Goal: Task Accomplishment & Management: Complete application form

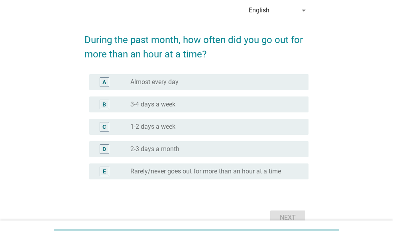
scroll to position [39, 0]
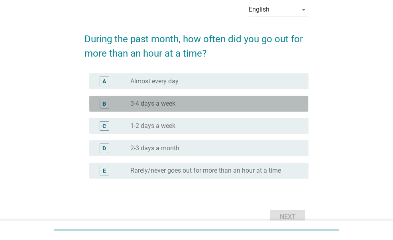
click at [184, 100] on div "radio_button_unchecked 3-4 days a week" at bounding box center [212, 104] width 165 height 8
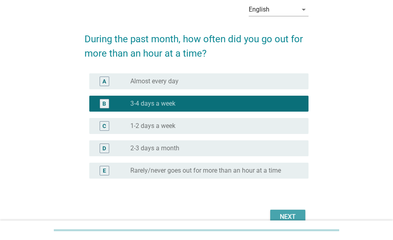
click at [282, 212] on div "Next" at bounding box center [287, 217] width 22 height 10
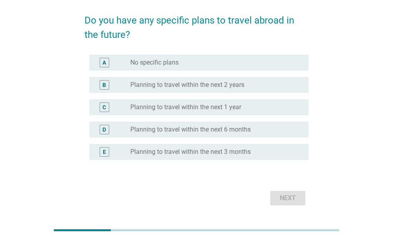
scroll to position [56, 0]
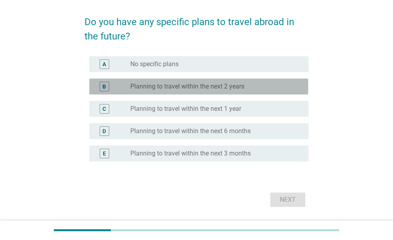
click at [216, 89] on label "Planning to travel within the next 2 years" at bounding box center [187, 86] width 114 height 8
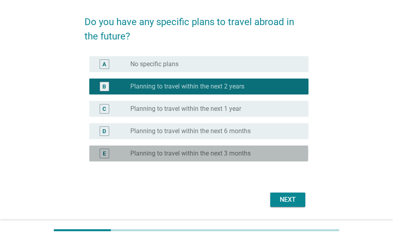
click at [212, 148] on div "E radio_button_unchecked Planning to travel within the next 3 months" at bounding box center [198, 153] width 219 height 16
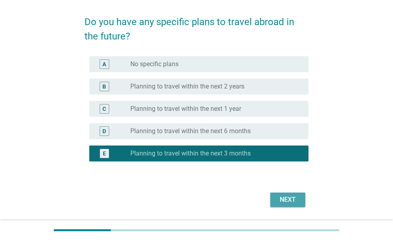
click at [287, 200] on div "Next" at bounding box center [287, 200] width 22 height 10
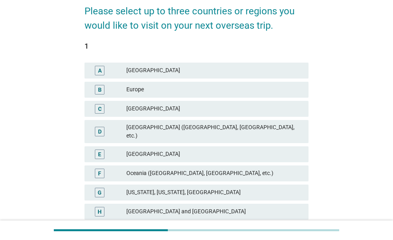
scroll to position [148, 0]
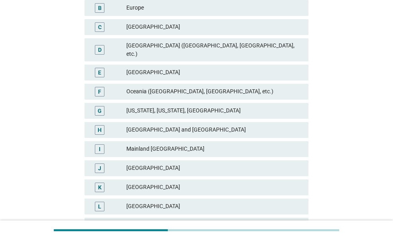
click at [239, 68] on div "[GEOGRAPHIC_DATA]" at bounding box center [214, 73] width 176 height 10
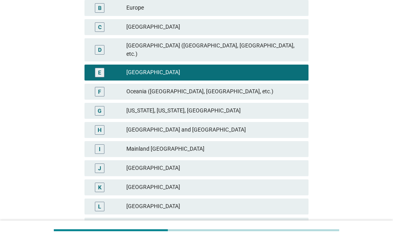
scroll to position [221, 0]
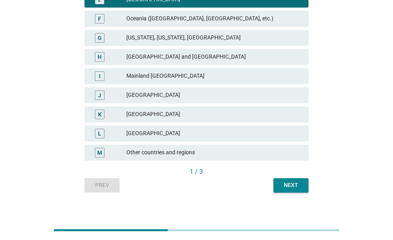
click at [303, 178] on button "Next" at bounding box center [290, 185] width 35 height 14
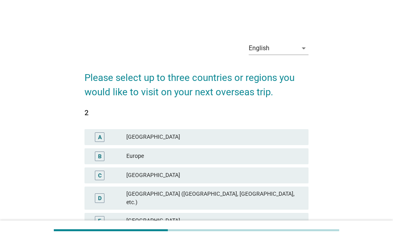
scroll to position [104, 0]
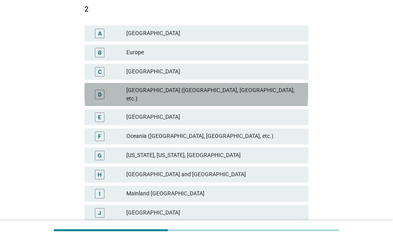
click at [225, 92] on div "[GEOGRAPHIC_DATA] ([GEOGRAPHIC_DATA], [GEOGRAPHIC_DATA], etc.)" at bounding box center [214, 94] width 176 height 17
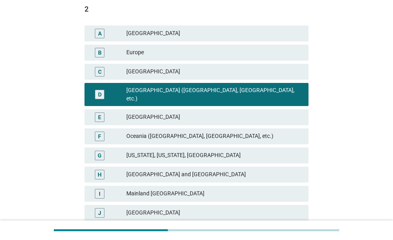
scroll to position [221, 0]
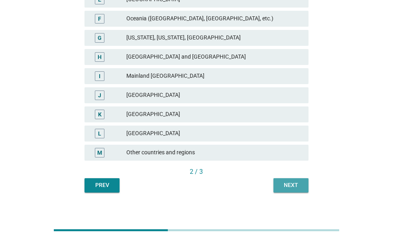
click at [288, 181] on div "Next" at bounding box center [291, 185] width 22 height 8
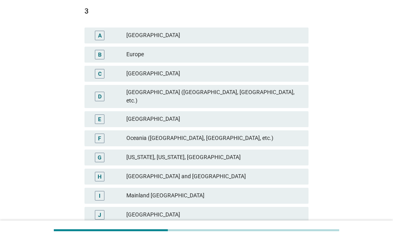
scroll to position [108, 0]
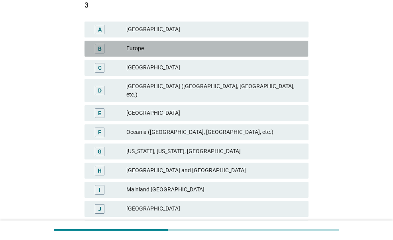
click at [221, 42] on div "B Europe" at bounding box center [195, 49] width 223 height 16
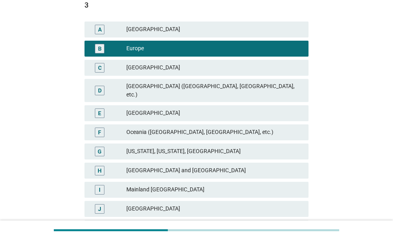
scroll to position [221, 0]
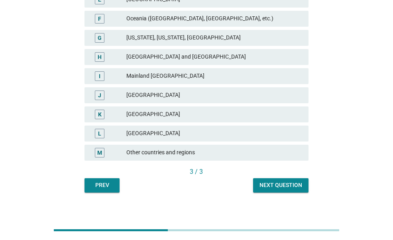
click at [275, 181] on div "Next question" at bounding box center [280, 185] width 43 height 8
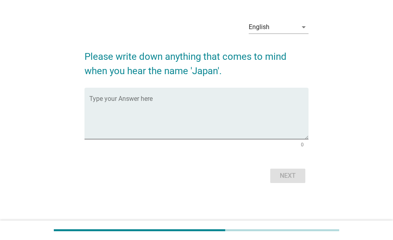
scroll to position [0, 0]
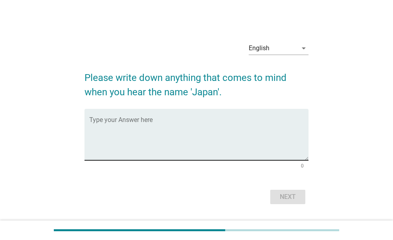
click at [225, 127] on textarea "Type your Answer here" at bounding box center [198, 139] width 219 height 42
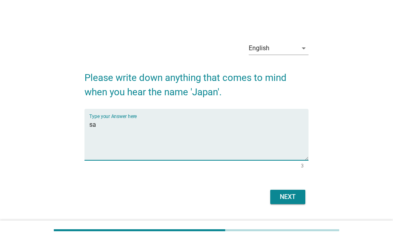
type textarea "s"
type textarea "sushi"
click at [280, 192] on div "Next" at bounding box center [287, 197] width 22 height 10
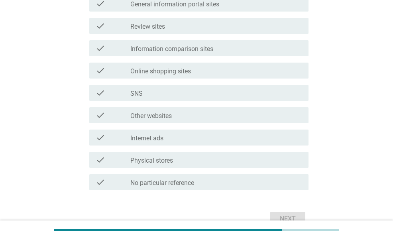
scroll to position [273, 0]
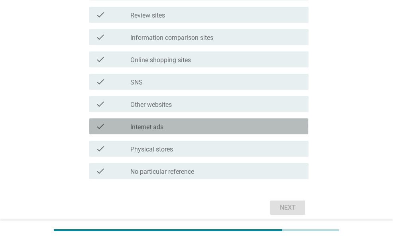
click at [170, 127] on div "check_box_outline_blank Internet ads" at bounding box center [216, 127] width 172 height 10
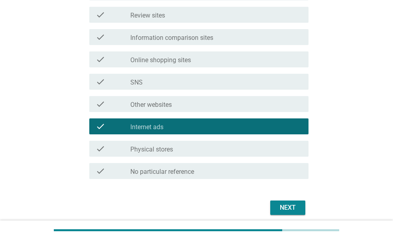
click at [288, 200] on div "Next" at bounding box center [195, 207] width 223 height 19
click at [287, 204] on div "Next" at bounding box center [287, 208] width 22 height 10
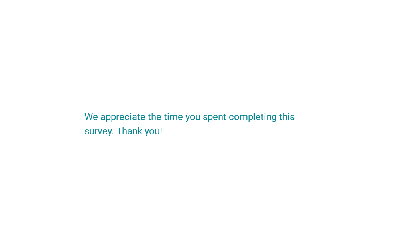
scroll to position [0, 0]
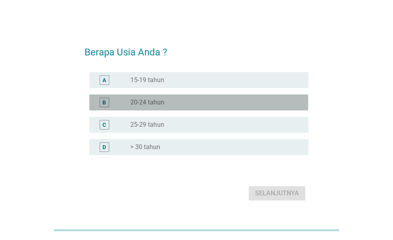
click at [219, 98] on div "radio_button_unchecked 20-24 tahun" at bounding box center [216, 103] width 172 height 10
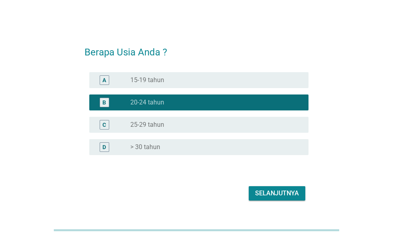
click at [269, 188] on div "Selanjutnya" at bounding box center [277, 193] width 44 height 10
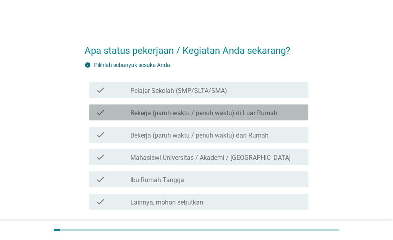
click at [242, 114] on label "Bekerja (paruh waktu / penuh waktu) di Luar Rumah" at bounding box center [203, 113] width 147 height 8
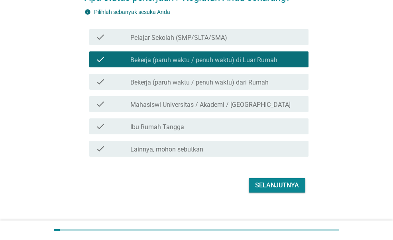
scroll to position [53, 0]
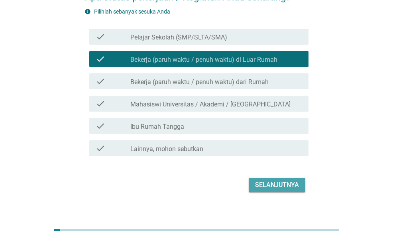
click at [269, 179] on button "Selanjutnya" at bounding box center [277, 185] width 57 height 14
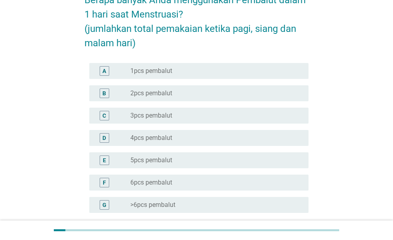
scroll to position [65, 0]
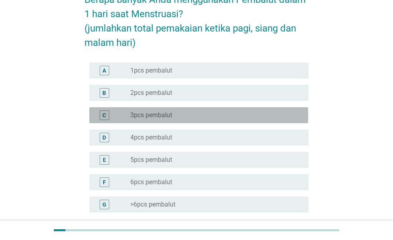
click at [168, 115] on label "3pcs pembalut" at bounding box center [151, 115] width 42 height 8
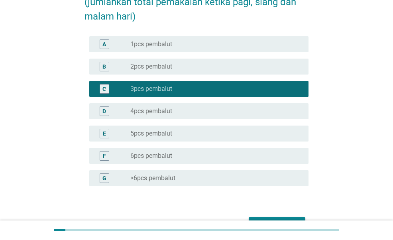
scroll to position [140, 0]
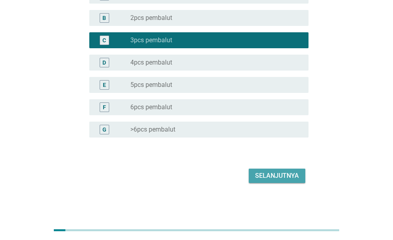
click at [264, 173] on div "Selanjutnya" at bounding box center [277, 176] width 44 height 10
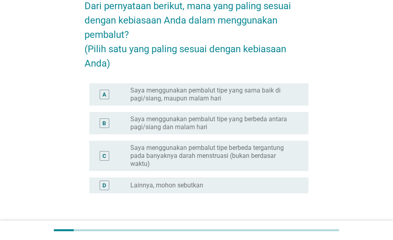
scroll to position [63, 0]
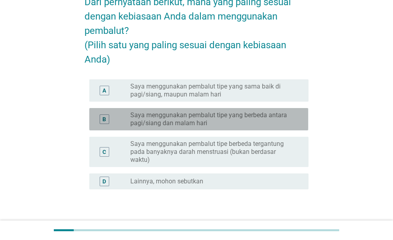
click at [238, 127] on label "Saya menggunakan pembalut tipe yang berbeda antara pagi/siang dan malam hari" at bounding box center [212, 119] width 165 height 16
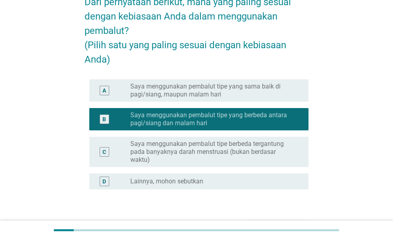
scroll to position [129, 0]
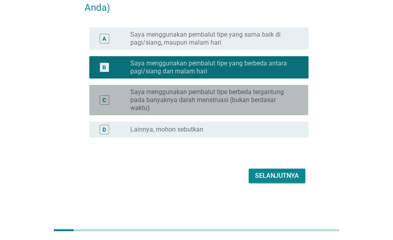
click at [259, 98] on label "Saya menggunakan pembalut tipe berbeda tergantung pada banyaknya darah menstrua…" at bounding box center [212, 100] width 165 height 24
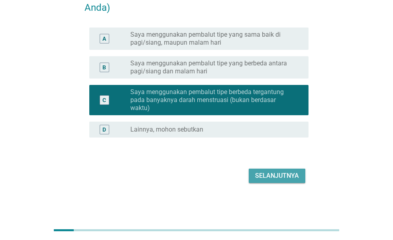
click at [269, 178] on div "Selanjutnya" at bounding box center [277, 176] width 44 height 10
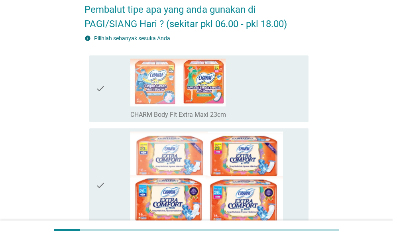
scroll to position [109, 0]
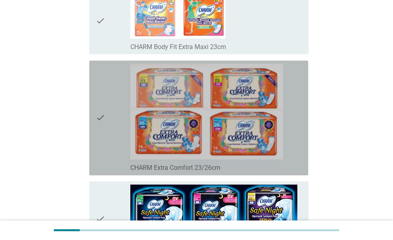
click at [122, 121] on div "check" at bounding box center [113, 118] width 34 height 108
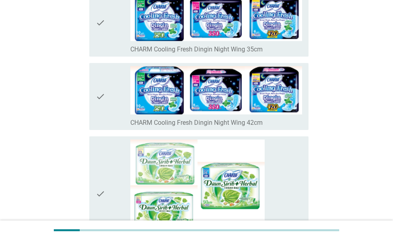
scroll to position [931, 0]
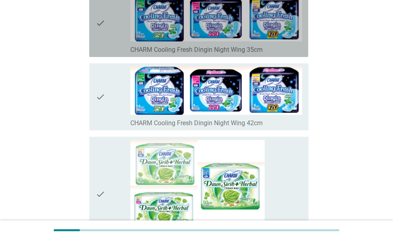
click at [121, 42] on div "check" at bounding box center [113, 23] width 34 height 61
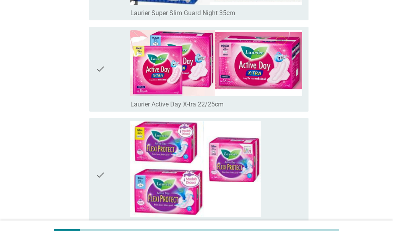
scroll to position [1836, 0]
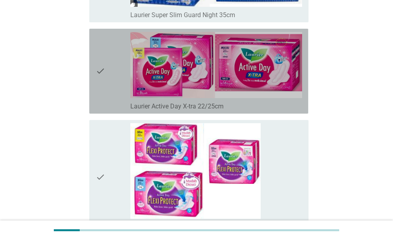
click at [119, 74] on div "check" at bounding box center [113, 71] width 34 height 78
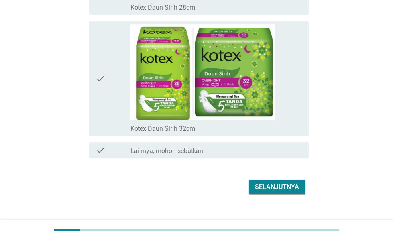
scroll to position [5584, 0]
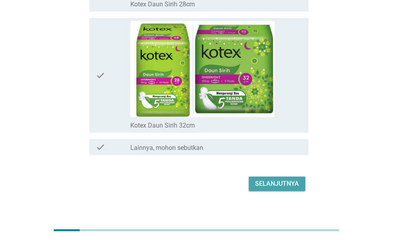
click at [288, 179] on div "Selanjutnya" at bounding box center [277, 184] width 44 height 10
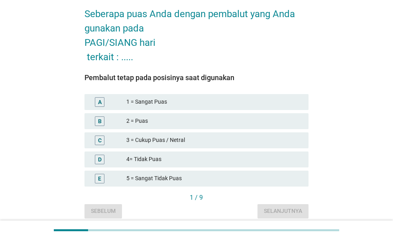
scroll to position [37, 0]
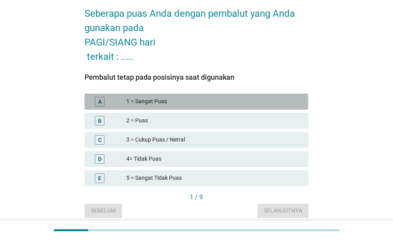
click at [179, 102] on div "1 = Sangat Puas" at bounding box center [214, 102] width 176 height 10
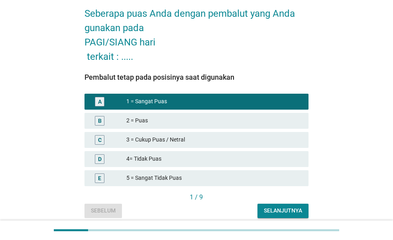
scroll to position [63, 0]
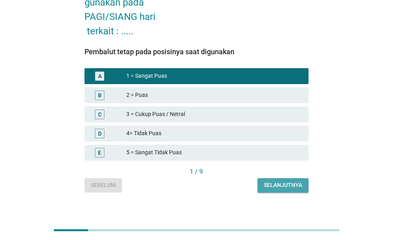
click at [284, 188] on div "Selanjutnya" at bounding box center [283, 185] width 38 height 8
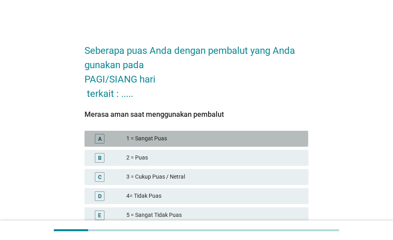
click at [224, 145] on div "A 1 = Sangat Puas" at bounding box center [195, 139] width 223 height 16
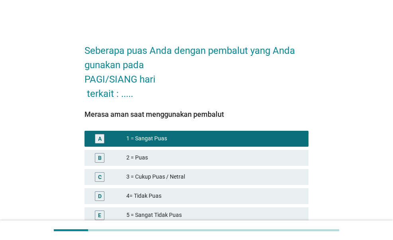
scroll to position [70, 0]
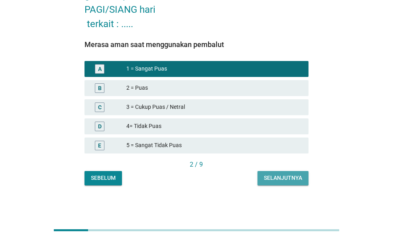
click at [288, 173] on button "Selanjutnya" at bounding box center [282, 178] width 51 height 14
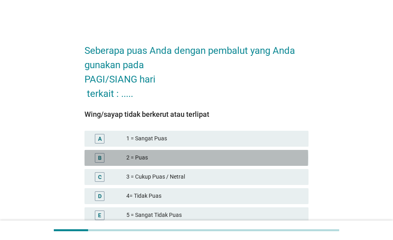
click at [229, 157] on div "2 = Puas" at bounding box center [214, 158] width 176 height 10
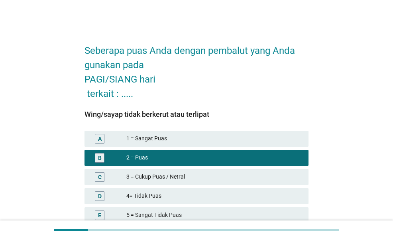
scroll to position [70, 0]
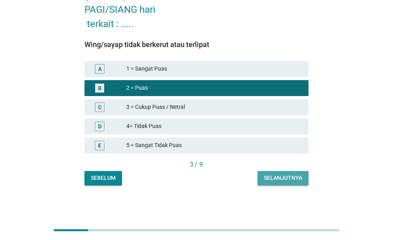
click at [279, 175] on div "Selanjutnya" at bounding box center [283, 178] width 38 height 8
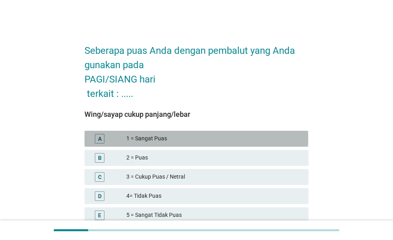
click at [242, 141] on div "1 = Sangat Puas" at bounding box center [214, 139] width 176 height 10
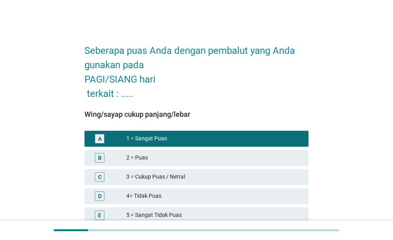
scroll to position [70, 0]
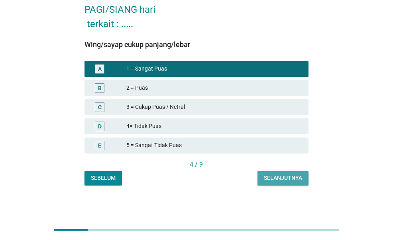
click at [278, 172] on button "Selanjutnya" at bounding box center [282, 178] width 51 height 14
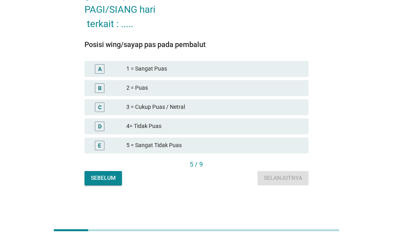
scroll to position [0, 0]
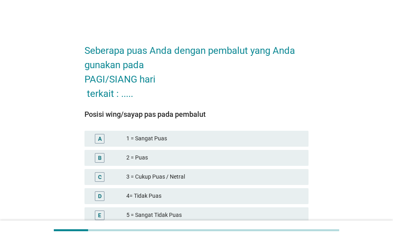
click at [219, 154] on div "2 = Puas" at bounding box center [214, 158] width 176 height 10
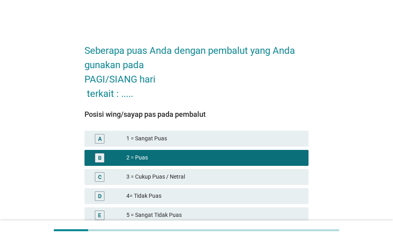
scroll to position [70, 0]
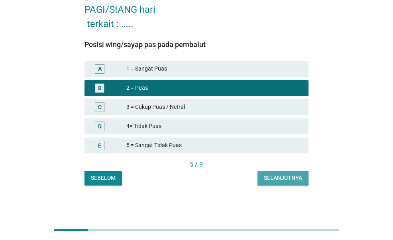
click at [280, 174] on div "Selanjutnya" at bounding box center [283, 178] width 38 height 8
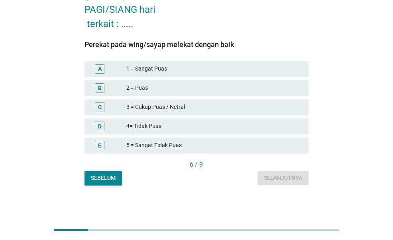
scroll to position [0, 0]
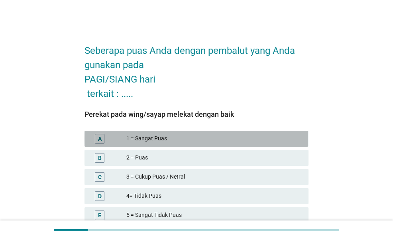
click at [244, 138] on div "1 = Sangat Puas" at bounding box center [214, 139] width 176 height 10
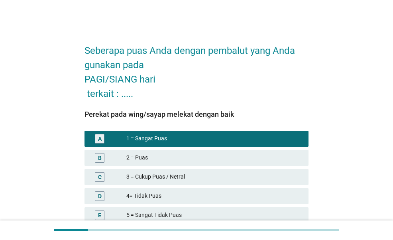
scroll to position [70, 0]
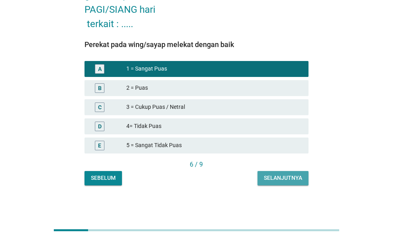
click at [271, 171] on button "Selanjutnya" at bounding box center [282, 178] width 51 height 14
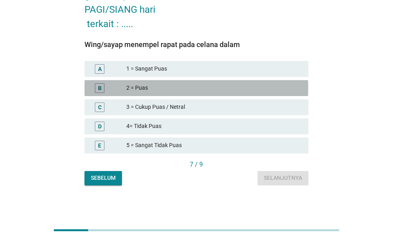
click at [213, 88] on div "2 = Puas" at bounding box center [214, 88] width 176 height 10
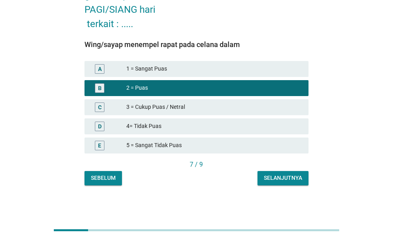
click at [272, 176] on div "Selanjutnya" at bounding box center [283, 178] width 38 height 8
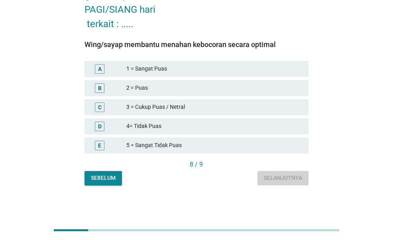
scroll to position [0, 0]
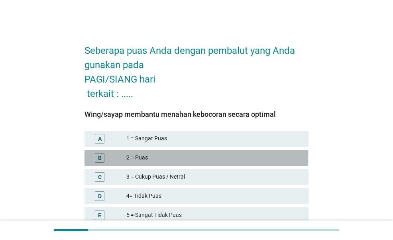
click at [247, 155] on div "2 = Puas" at bounding box center [214, 158] width 176 height 10
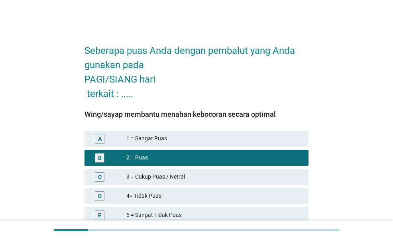
scroll to position [70, 0]
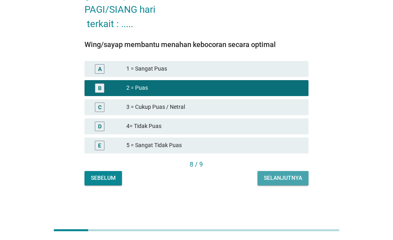
click at [273, 176] on div "Selanjutnya" at bounding box center [283, 178] width 38 height 8
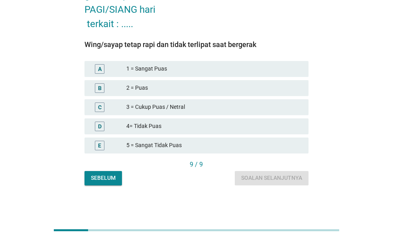
scroll to position [0, 0]
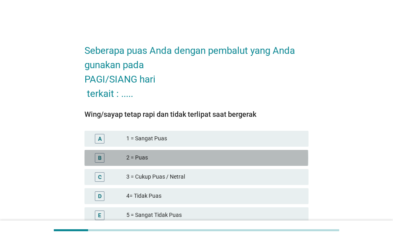
click at [211, 153] on div "2 = Puas" at bounding box center [214, 158] width 176 height 10
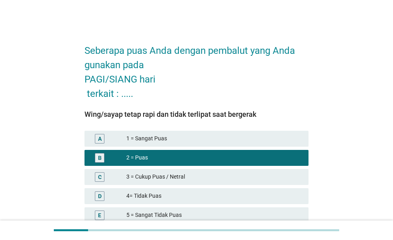
scroll to position [70, 0]
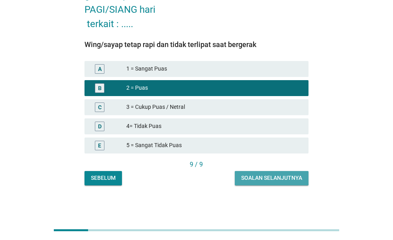
click at [261, 180] on div "Soalan selanjutnya" at bounding box center [271, 178] width 61 height 8
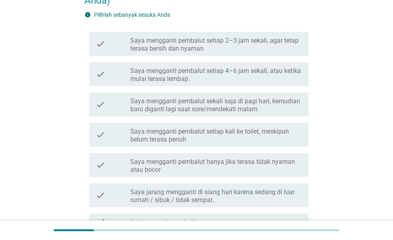
scroll to position [94, 0]
click at [227, 72] on label "Saya mengganti pembalut setiap 4–6 jam sekali, atau ketika mulai terasa lembap." at bounding box center [216, 74] width 172 height 16
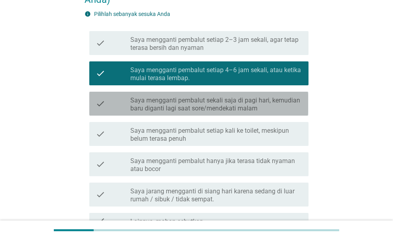
click at [221, 105] on label "Saya mengganti pembalut sekali saja di pagi hari, kemudian baru diganti lagi sa…" at bounding box center [216, 104] width 172 height 16
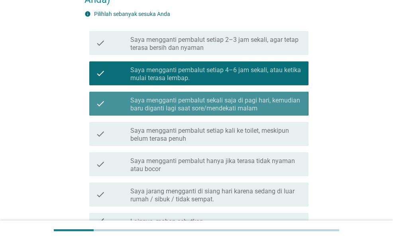
click at [221, 105] on label "Saya mengganti pembalut sekali saja di pagi hari, kemudian baru diganti lagi sa…" at bounding box center [216, 104] width 172 height 16
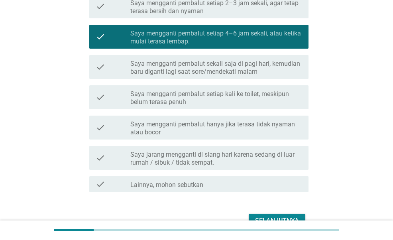
scroll to position [131, 0]
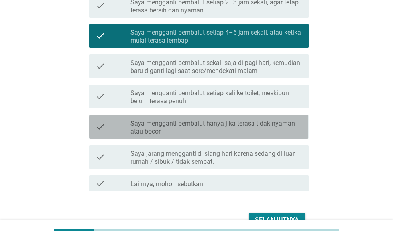
click at [216, 131] on label "Saya mengganti pembalut hanya jika terasa tidak nyaman atau bocor" at bounding box center [216, 128] width 172 height 16
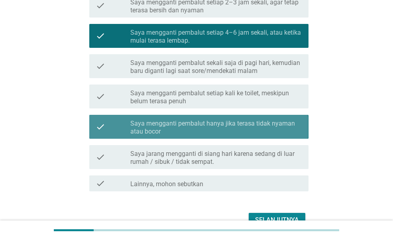
click at [216, 131] on label "Saya mengganti pembalut hanya jika terasa tidak nyaman atau bocor" at bounding box center [216, 128] width 172 height 16
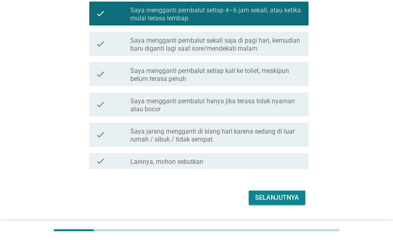
scroll to position [155, 0]
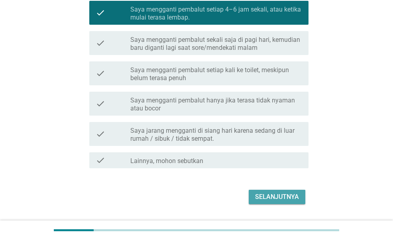
click at [268, 192] on div "Selanjutnya" at bounding box center [277, 197] width 44 height 10
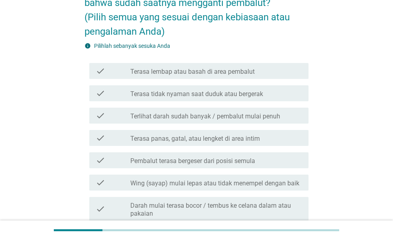
scroll to position [96, 0]
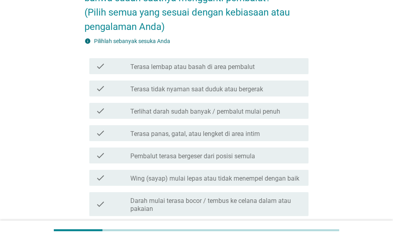
click at [239, 64] on label "Terasa lembap atau basah di area pembalut" at bounding box center [192, 67] width 124 height 8
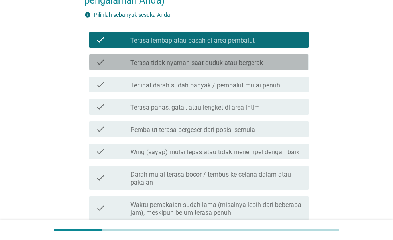
click at [239, 64] on label "Terasa tidak nyaman saat duduk atau bergerak" at bounding box center [196, 63] width 133 height 8
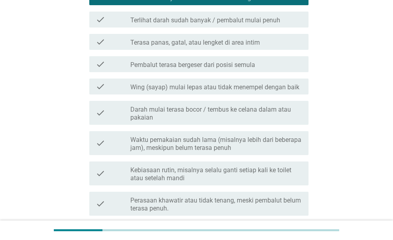
scroll to position [189, 0]
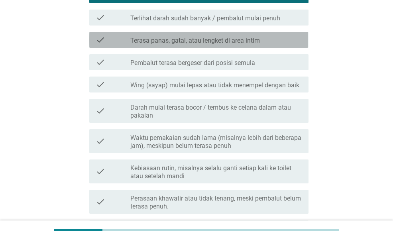
click at [233, 35] on div "check_box_outline_blank Terasa panas, gatal, atau lengket di area intim" at bounding box center [216, 40] width 172 height 10
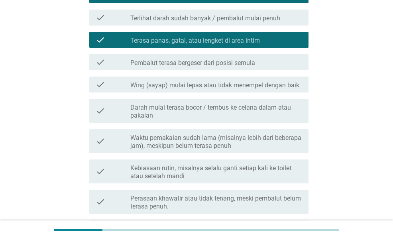
scroll to position [278, 0]
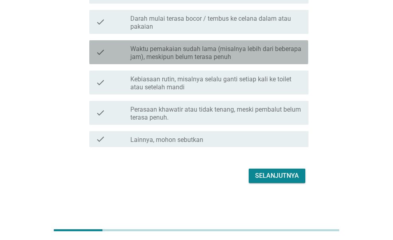
click at [267, 57] on label "Waktu pemakaian sudah lama (misalnya lebih dari beberapa jam), meskipun belum t…" at bounding box center [216, 53] width 172 height 16
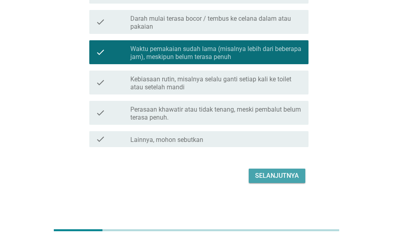
click at [272, 173] on div "Selanjutnya" at bounding box center [277, 176] width 44 height 10
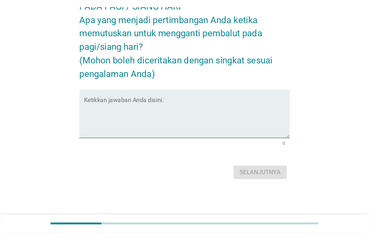
scroll to position [0, 0]
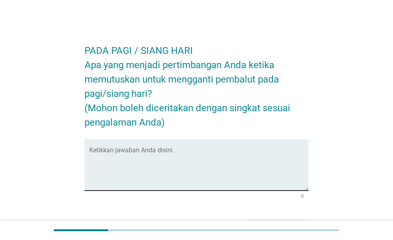
click at [197, 147] on div "Ketikkan jawaban Anda disini." at bounding box center [198, 164] width 219 height 51
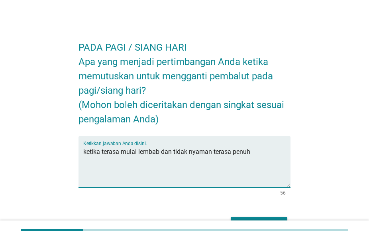
scroll to position [45, 0]
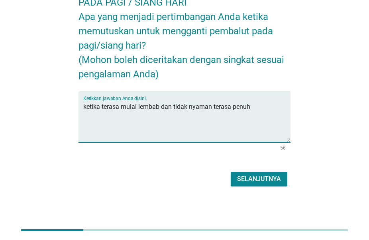
type textarea "ketika terasa mulai lembab dan tidak nyaman terasa penuh"
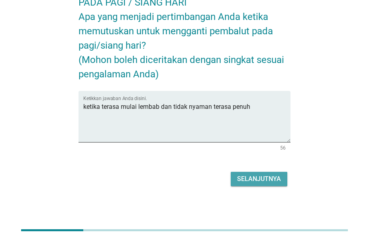
click at [254, 180] on div "Selanjutnya" at bounding box center [259, 179] width 44 height 10
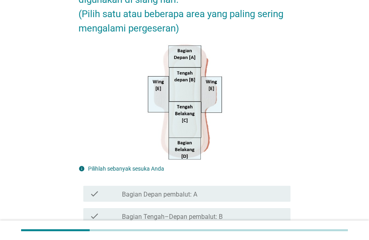
scroll to position [221, 0]
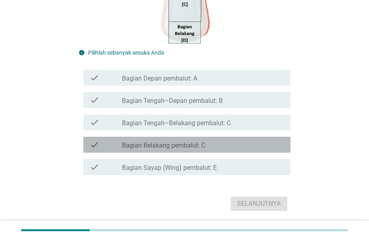
click at [206, 148] on div "check_box_outline_blank Bagian Belakang pembalut: C" at bounding box center [203, 145] width 162 height 10
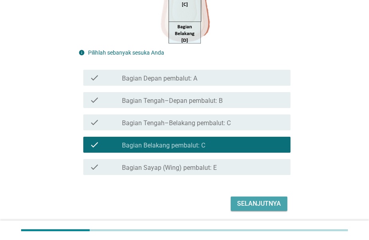
click at [257, 202] on div "Selanjutnya" at bounding box center [259, 204] width 44 height 10
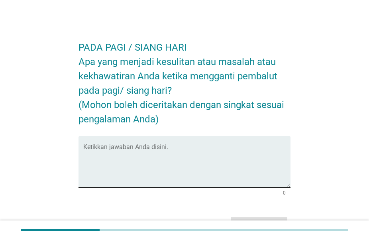
click at [151, 154] on textarea "Ketikkan jawaban Anda disini." at bounding box center [186, 166] width 207 height 42
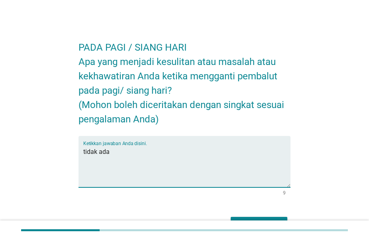
type textarea "tidak ada"
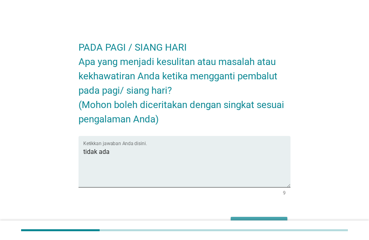
click at [261, 219] on div "Selanjutnya" at bounding box center [259, 224] width 44 height 10
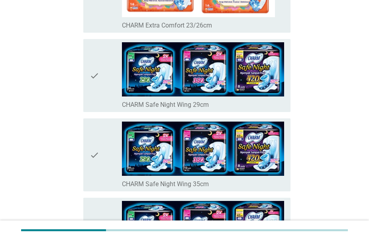
scroll to position [249, 0]
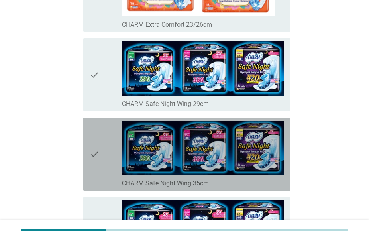
click at [100, 135] on div "check" at bounding box center [106, 154] width 32 height 67
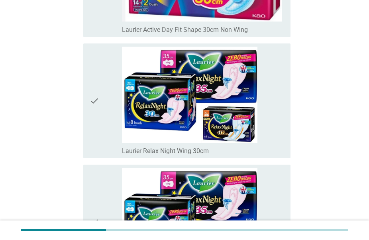
scroll to position [2108, 0]
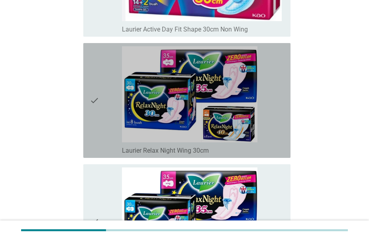
click at [108, 95] on div "check" at bounding box center [106, 100] width 32 height 108
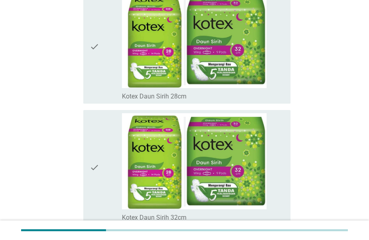
scroll to position [5475, 0]
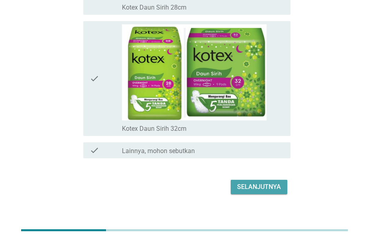
click at [261, 182] on div "Selanjutnya" at bounding box center [259, 187] width 44 height 10
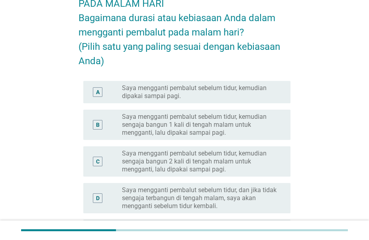
scroll to position [50, 0]
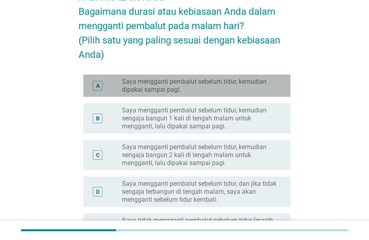
click at [214, 93] on label "Saya mengganti pembalut sebelum tidur, kemudian dipakai sampai pagi." at bounding box center [200, 86] width 156 height 16
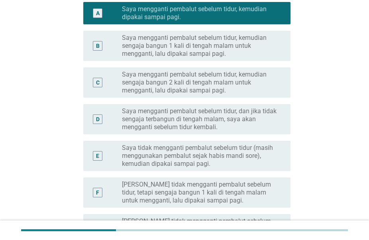
scroll to position [263, 0]
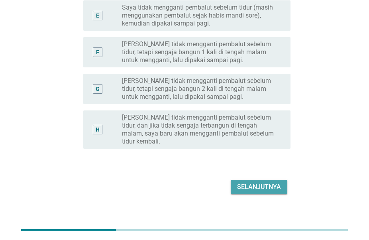
click at [247, 182] on div "Selanjutnya" at bounding box center [259, 187] width 44 height 10
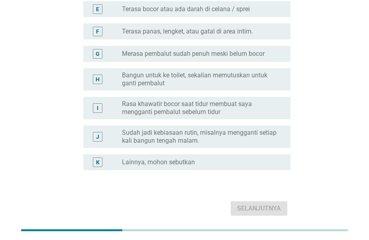
scroll to position [233, 0]
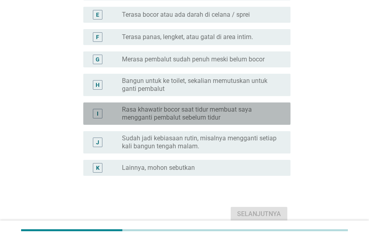
click at [211, 113] on label "Rasa khawatir bocor saat tidur membuat saya mengganti pembalut sebelum tidur" at bounding box center [200, 114] width 156 height 16
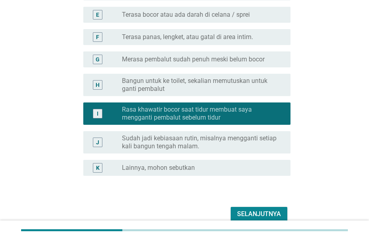
scroll to position [268, 0]
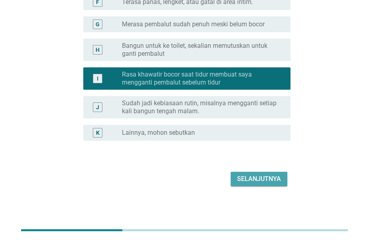
click at [245, 176] on div "Selanjutnya" at bounding box center [259, 179] width 44 height 10
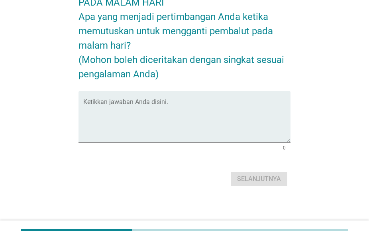
scroll to position [0, 0]
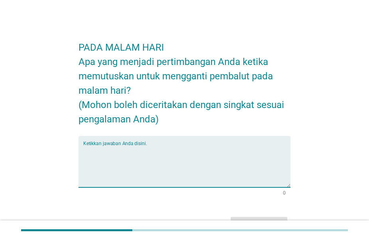
click at [189, 149] on textarea "Ketikkan jawaban Anda disini." at bounding box center [186, 166] width 207 height 42
type textarea "s"
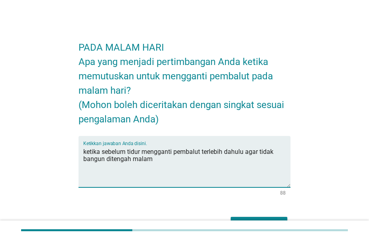
scroll to position [45, 0]
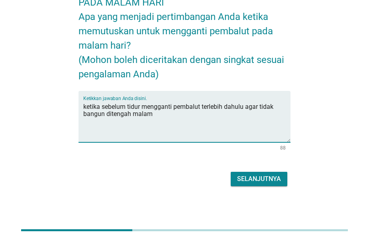
type textarea "ketika sebelum tidur mengganti pembalut terlebih dahulu agar tidak bangun diten…"
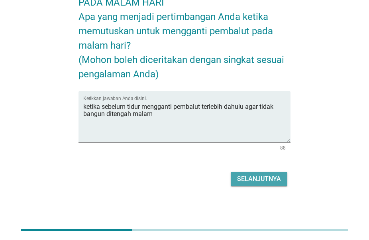
click at [242, 173] on button "Selanjutnya" at bounding box center [259, 179] width 57 height 14
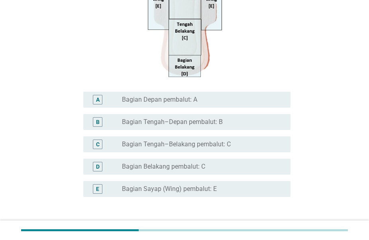
scroll to position [202, 0]
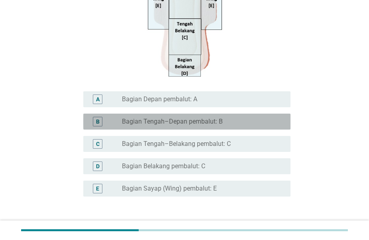
click at [245, 119] on div "radio_button_unchecked Bagian Tengah–Depan pembalut: B" at bounding box center [200, 122] width 156 height 8
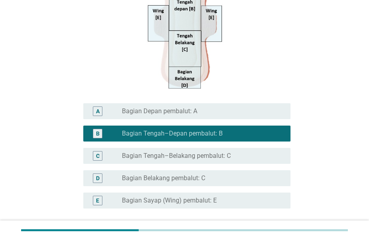
scroll to position [198, 0]
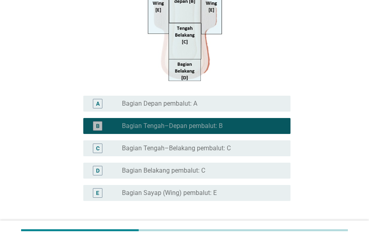
click at [242, 123] on div "radio_button_checked Bagian Tengah–Depan pembalut: B" at bounding box center [200, 126] width 156 height 8
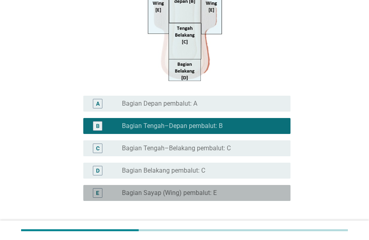
click at [226, 194] on div "radio_button_unchecked Bagian Sayap (Wing) pembalut: E" at bounding box center [200, 193] width 156 height 8
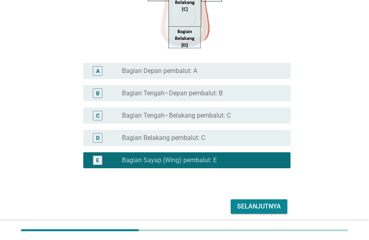
scroll to position [232, 0]
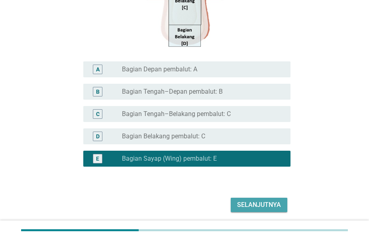
click at [258, 203] on div "Selanjutnya" at bounding box center [259, 205] width 44 height 10
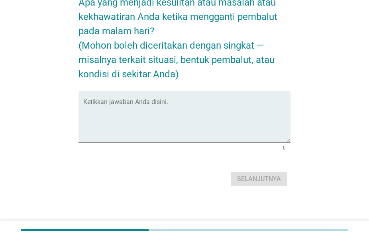
scroll to position [0, 0]
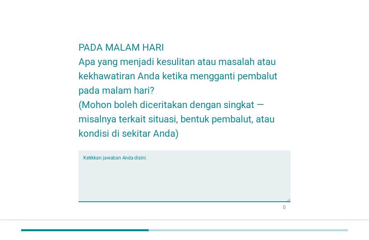
click at [188, 168] on textarea "Ketikkan jawaban Anda disini." at bounding box center [186, 181] width 207 height 42
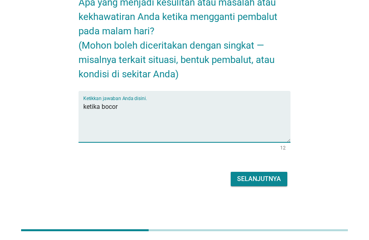
type textarea "ketika bocor"
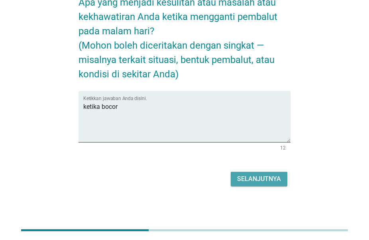
click at [269, 176] on div "Selanjutnya" at bounding box center [259, 179] width 44 height 10
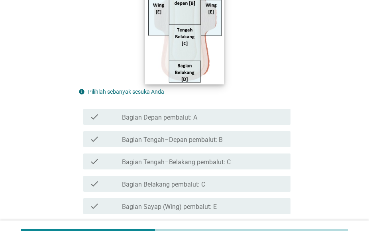
scroll to position [184, 0]
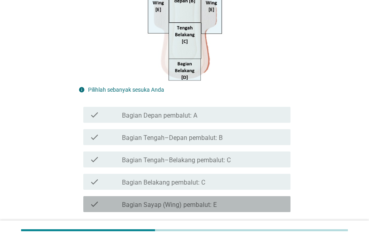
click at [197, 201] on label "Bagian Sayap (Wing) pembalut: E" at bounding box center [169, 205] width 95 height 8
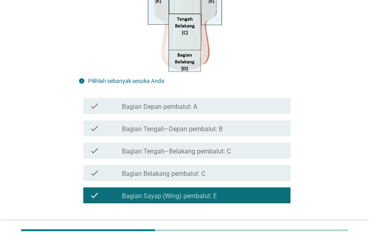
scroll to position [246, 0]
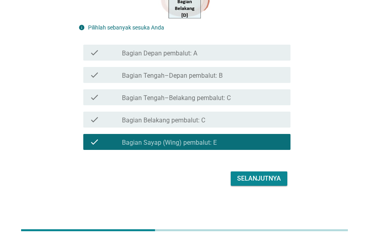
click at [265, 176] on div "Selanjutnya" at bounding box center [259, 179] width 44 height 10
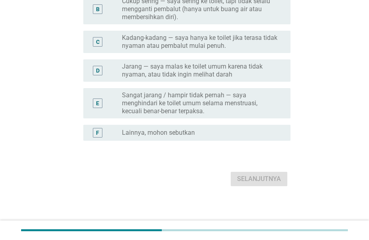
scroll to position [0, 0]
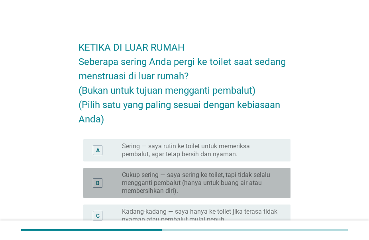
click at [265, 176] on label "Cukup sering — saya sering ke toilet, tapi tidak selalu mengganti pembalut (han…" at bounding box center [200, 183] width 156 height 24
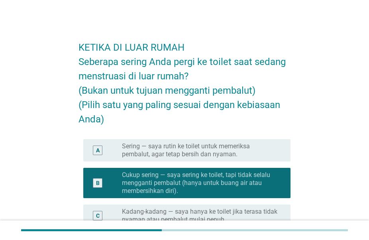
scroll to position [174, 0]
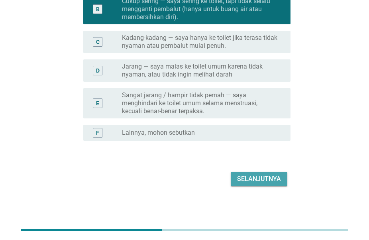
click at [269, 173] on button "Selanjutnya" at bounding box center [259, 179] width 57 height 14
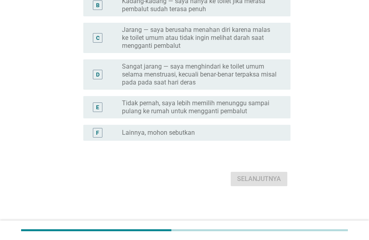
scroll to position [0, 0]
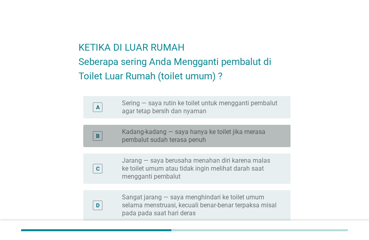
click at [235, 132] on label "Kadang-kadang — saya hanya ke toilet jika merasa pembalut sudah terasa penuh" at bounding box center [200, 136] width 156 height 16
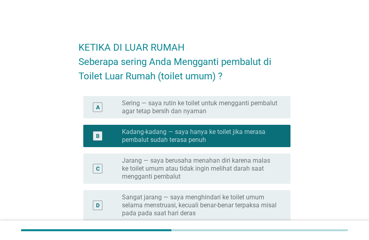
scroll to position [131, 0]
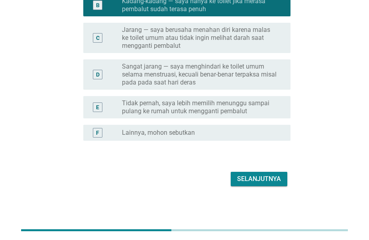
click at [269, 177] on div "Selanjutnya" at bounding box center [259, 179] width 44 height 10
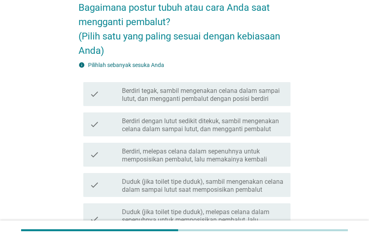
scroll to position [69, 0]
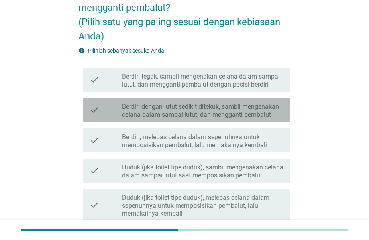
click at [242, 100] on div "check check_box_outline_blank Berdiri dengan lutut sedikit ditekuk, sambil meng…" at bounding box center [186, 110] width 207 height 24
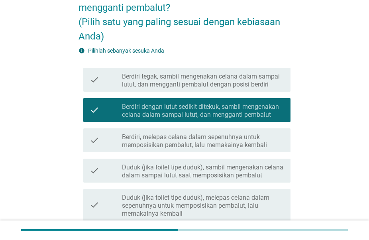
scroll to position [230, 0]
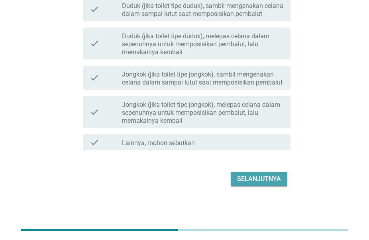
click at [263, 180] on div "Selanjutnya" at bounding box center [259, 179] width 44 height 10
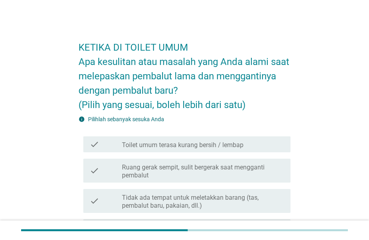
scroll to position [85, 0]
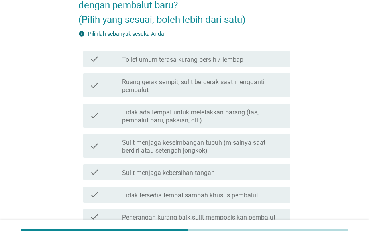
click at [258, 78] on label "Ruang gerak sempit, sulit bergerak saat mengganti pembalut" at bounding box center [203, 86] width 162 height 16
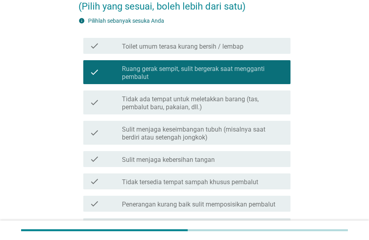
scroll to position [99, 0]
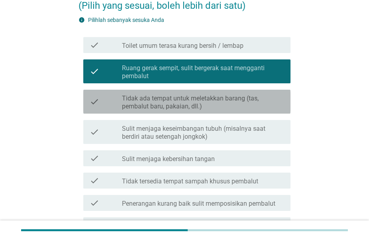
click at [242, 102] on label "Tidak ada tempat untuk meletakkan barang (tas, pembalut baru, pakaian, dll.)" at bounding box center [203, 102] width 162 height 16
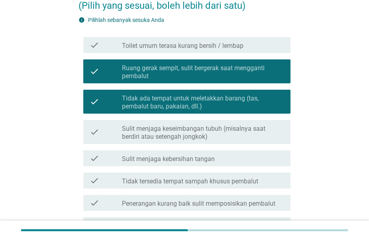
scroll to position [265, 0]
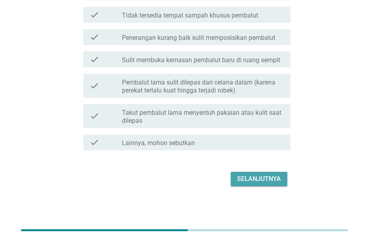
click at [253, 174] on div "Selanjutnya" at bounding box center [259, 179] width 44 height 10
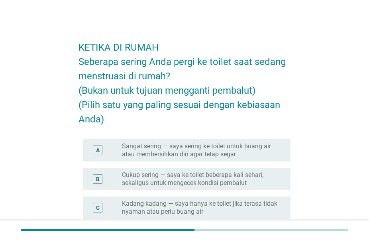
scroll to position [74, 0]
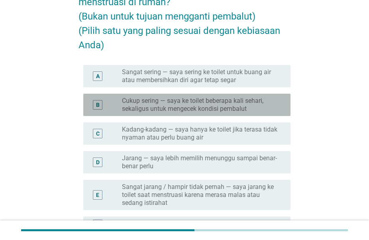
click at [200, 103] on label "Cukup sering — saya ke toilet beberapa kali sehari, sekaligus untuk mengecek ko…" at bounding box center [200, 105] width 156 height 16
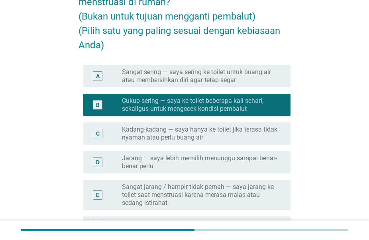
scroll to position [166, 0]
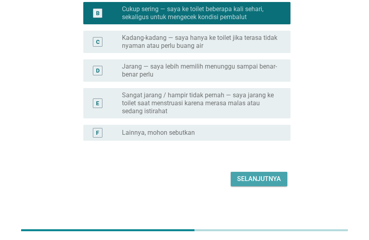
click at [245, 176] on div "Selanjutnya" at bounding box center [259, 179] width 44 height 10
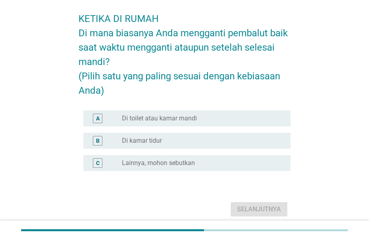
scroll to position [31, 0]
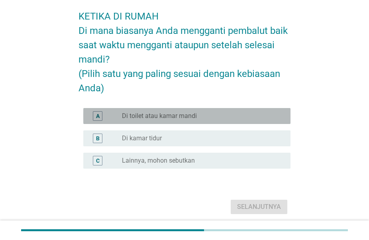
click at [216, 117] on div "radio_button_unchecked Di toilet atau kamar mandi" at bounding box center [200, 116] width 156 height 8
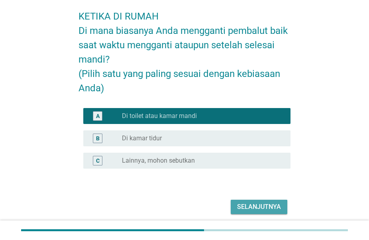
click at [253, 209] on div "Selanjutnya" at bounding box center [259, 207] width 44 height 10
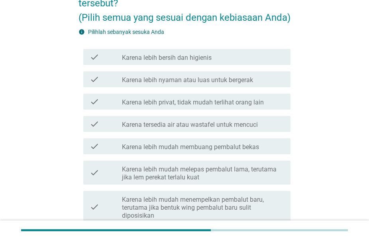
scroll to position [116, 0]
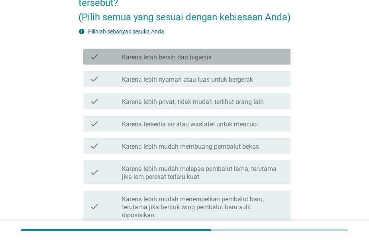
click at [233, 65] on div "check check_box_outline_blank Karena lebih bersih dan higienis" at bounding box center [186, 57] width 207 height 16
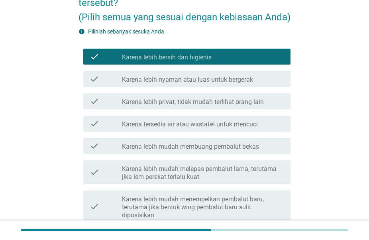
click at [224, 82] on div "check check_box_outline_blank Karena lebih nyaman atau luas untuk bergerak" at bounding box center [184, 79] width 212 height 22
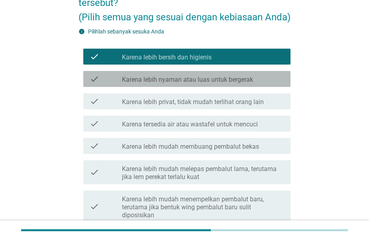
click at [211, 84] on label "Karena lebih nyaman atau luas untuk bergerak" at bounding box center [187, 80] width 131 height 8
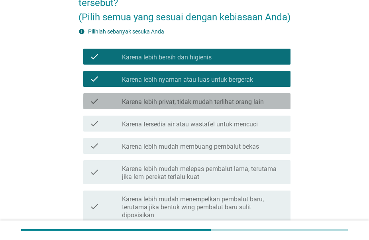
click at [201, 106] on label "Karena lebih privat, tidak mudah terlihat orang lain" at bounding box center [193, 102] width 142 height 8
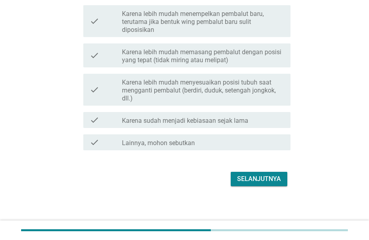
scroll to position [309, 0]
click at [247, 180] on button "Selanjutnya" at bounding box center [259, 179] width 57 height 14
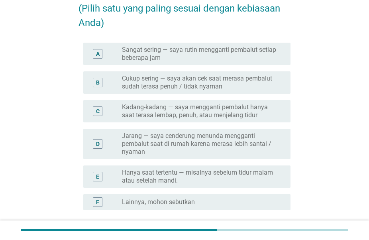
scroll to position [82, 0]
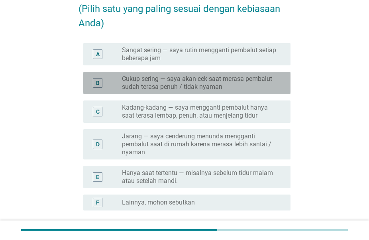
click at [225, 80] on label "Cukup sering — saya akan cek saat merasa pembalut sudah terasa penuh / tidak ny…" at bounding box center [200, 83] width 156 height 16
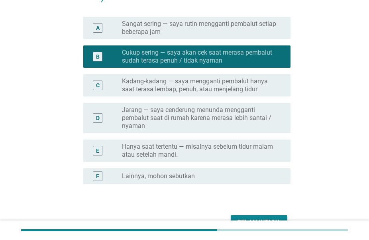
scroll to position [122, 0]
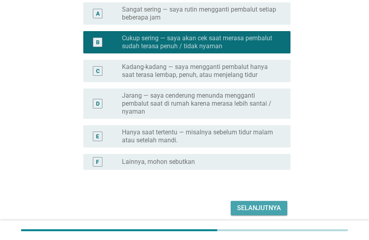
click at [255, 206] on div "Selanjutnya" at bounding box center [259, 208] width 44 height 10
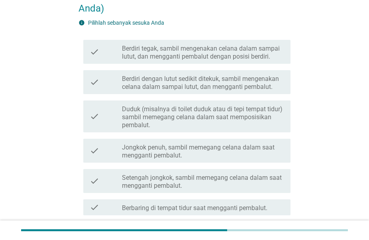
scroll to position [98, 0]
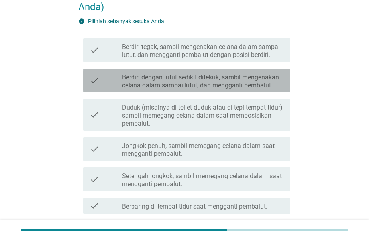
click at [209, 76] on label "Berdiri dengan lutut sedikit ditekuk, sambil mengenakan celana dalam sampai lut…" at bounding box center [203, 81] width 162 height 16
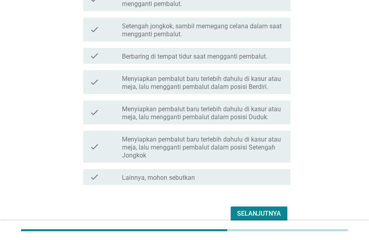
scroll to position [249, 0]
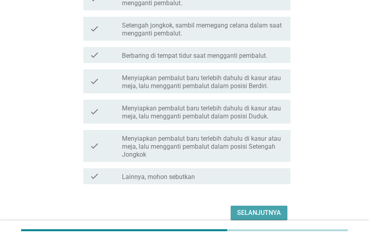
click at [252, 209] on div "Selanjutnya" at bounding box center [259, 213] width 44 height 10
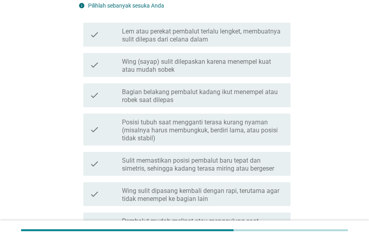
scroll to position [141, 0]
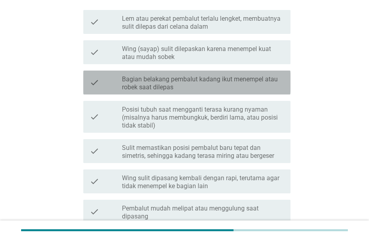
click at [180, 77] on label "Bagian belakang pembalut kadang ikut menempel atau robek saat dilepas" at bounding box center [203, 83] width 162 height 16
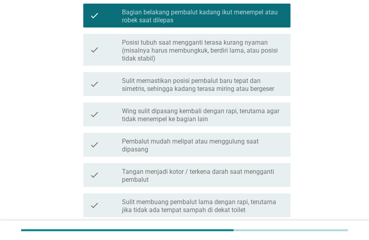
scroll to position [227, 0]
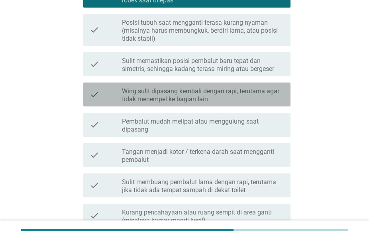
click at [181, 94] on label "Wing sulit dipasang kembali dengan rapi, terutama agar tidak menempel ke bagian…" at bounding box center [203, 95] width 162 height 16
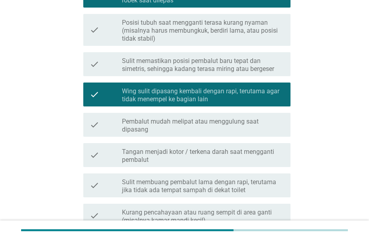
scroll to position [357, 0]
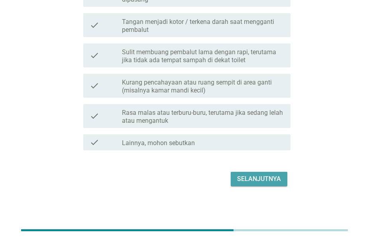
click at [249, 173] on button "Selanjutnya" at bounding box center [259, 179] width 57 height 14
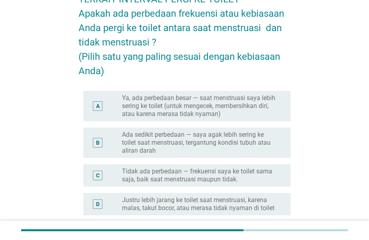
scroll to position [53, 0]
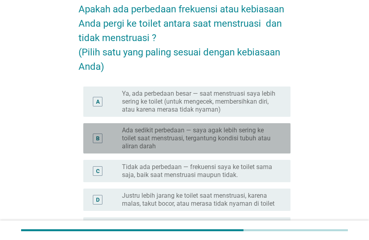
click at [206, 132] on label "Ada sedikit perbedaan — saya agak lebih sering ke toilet saat menstruasi, terga…" at bounding box center [200, 138] width 156 height 24
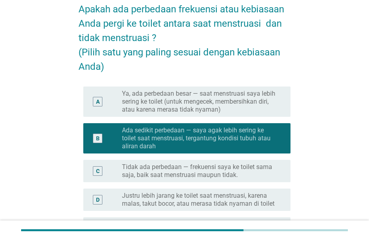
scroll to position [167, 0]
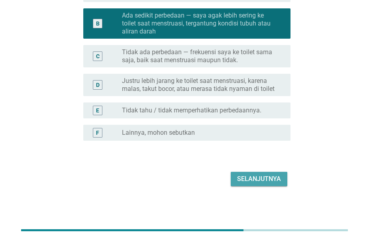
click at [257, 175] on div "Selanjutnya" at bounding box center [259, 179] width 44 height 10
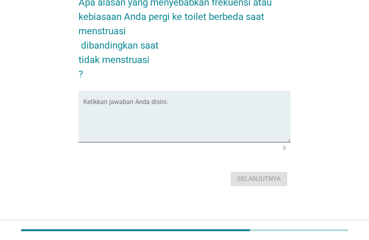
scroll to position [0, 0]
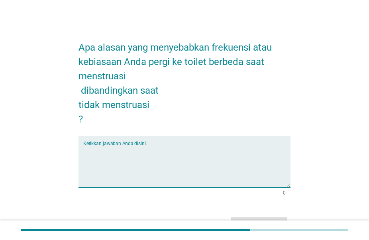
click at [232, 168] on textarea "Ketikkan jawaban Anda disini." at bounding box center [186, 166] width 207 height 42
type textarea "j"
type textarea "k"
type textarea "l"
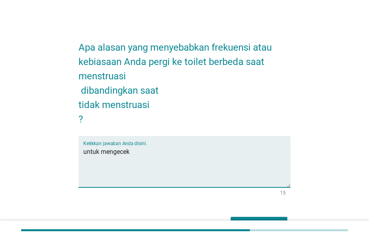
scroll to position [45, 0]
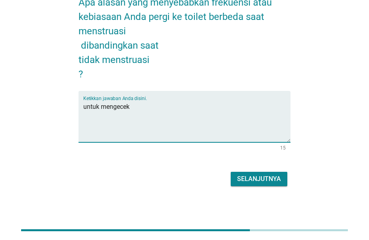
type textarea "untuk mengecek"
click at [259, 180] on div "Selanjutnya" at bounding box center [259, 179] width 44 height 10
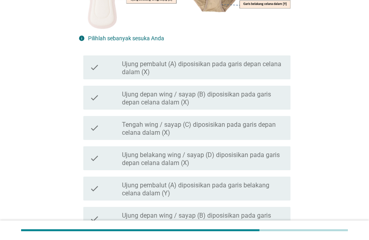
scroll to position [221, 0]
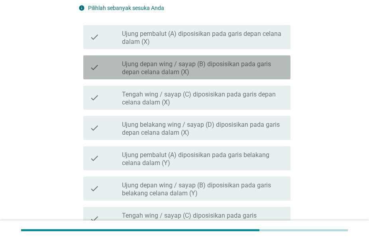
click at [155, 72] on label "Ujung depan wing / sayap (B) diposisikan pada garis depan celana dalam (X)" at bounding box center [203, 68] width 162 height 16
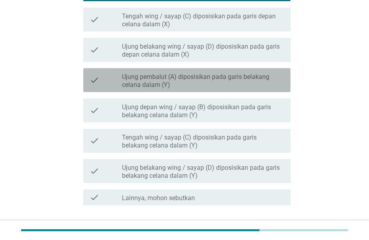
click at [155, 72] on div "check_box_outline_blank Ujung pembalut (A) diposisikan pada garis belakang cela…" at bounding box center [203, 80] width 162 height 18
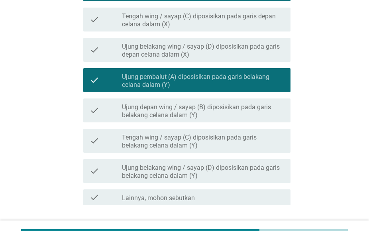
scroll to position [354, 0]
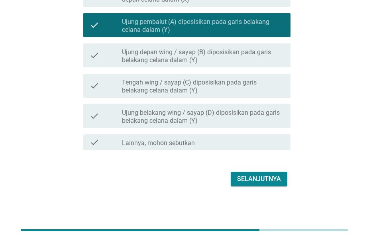
click at [272, 182] on div "Selanjutnya" at bounding box center [259, 179] width 44 height 10
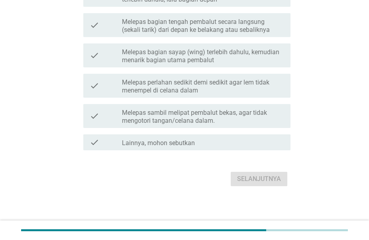
scroll to position [0, 0]
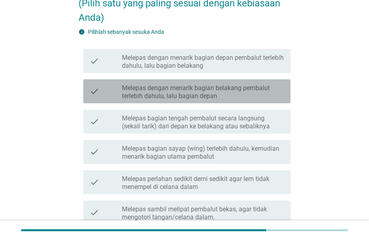
click at [199, 94] on label "Melepas dengan menarik bagian belakang pembalut terlebih dahulu, lalu bagian de…" at bounding box center [203, 92] width 162 height 16
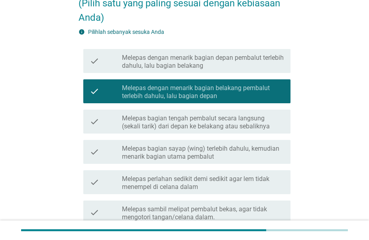
scroll to position [212, 0]
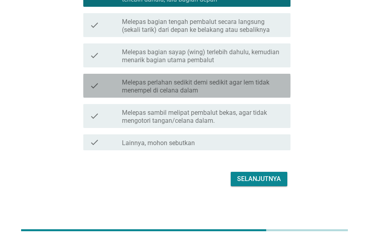
click at [199, 94] on div "check check_box_outline_blank Melepas perlahan sedikit demi sedikit agar lem ti…" at bounding box center [186, 86] width 207 height 24
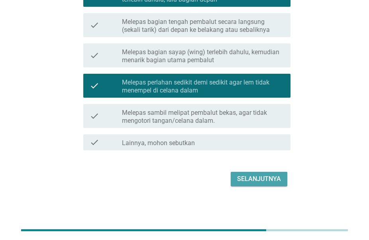
click at [251, 176] on div "Selanjutnya" at bounding box center [259, 179] width 44 height 10
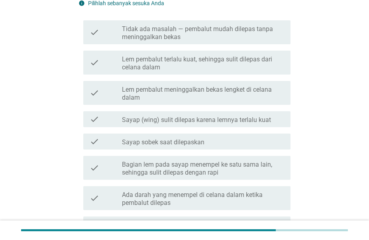
scroll to position [131, 0]
click at [198, 61] on label "Lem pembalut terlalu kuat, sehingga sulit dilepas dari celana dalam" at bounding box center [203, 63] width 162 height 16
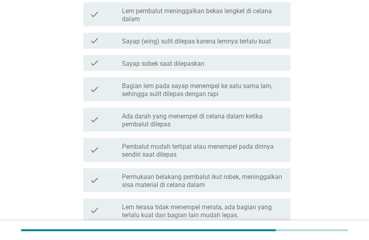
scroll to position [208, 0]
click at [198, 61] on label "Sayap sobek saat dilepaskan" at bounding box center [163, 64] width 82 height 8
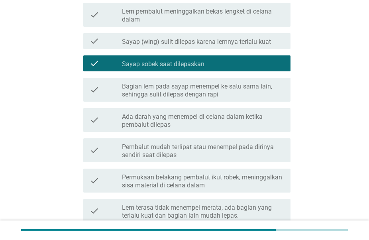
scroll to position [303, 0]
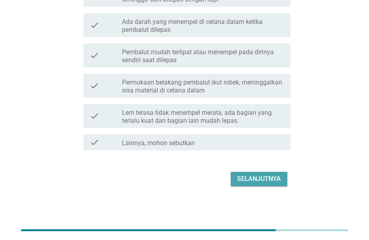
click at [256, 180] on div "Selanjutnya" at bounding box center [259, 179] width 44 height 10
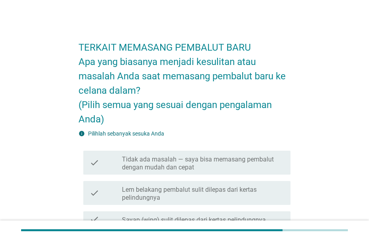
scroll to position [87, 0]
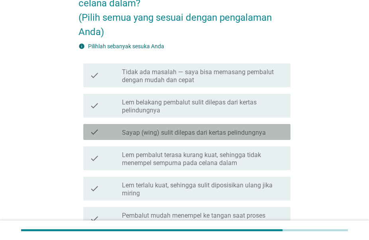
click at [209, 135] on label "Sayap (wing) sulit dilepas dari kertas pelindungnya" at bounding box center [194, 133] width 144 height 8
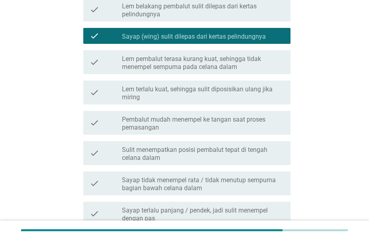
scroll to position [186, 0]
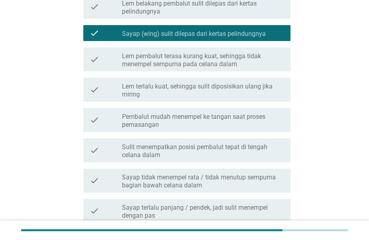
click at [209, 135] on div "check check_box_outline_blank Sulit menempatkan posisi pembalut tepat di tengah…" at bounding box center [184, 150] width 212 height 30
click at [208, 134] on div "check check_box_outline_blank Pembalut mudah menempel ke tangan saat proses pem…" at bounding box center [184, 120] width 212 height 30
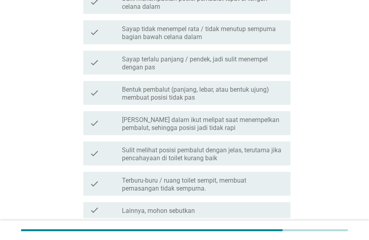
scroll to position [338, 0]
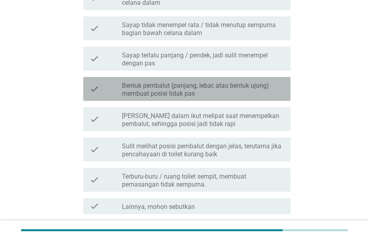
click at [182, 92] on label "Bentuk pembalut (panjang, lebar, atau bentuk ujung) membuat posisi tidak pas" at bounding box center [203, 90] width 162 height 16
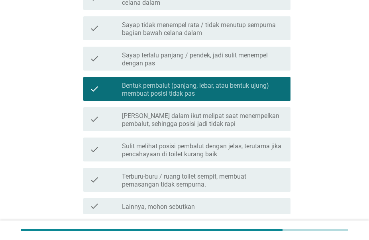
scroll to position [402, 0]
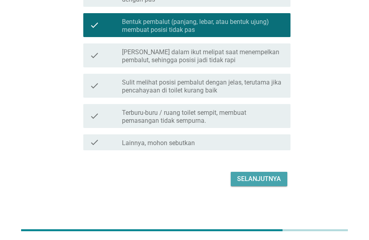
click at [246, 179] on div "Selanjutnya" at bounding box center [259, 179] width 44 height 10
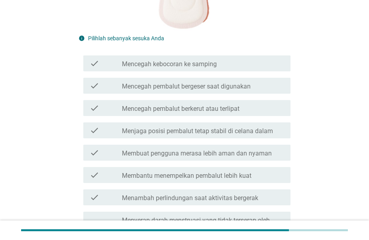
scroll to position [184, 0]
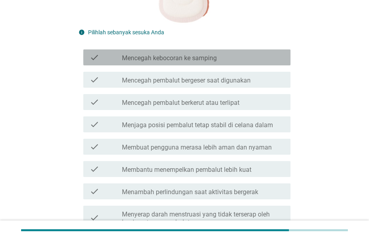
click at [225, 61] on div "check_box_outline_blank Mencegah kebocoran ke samping" at bounding box center [203, 58] width 162 height 10
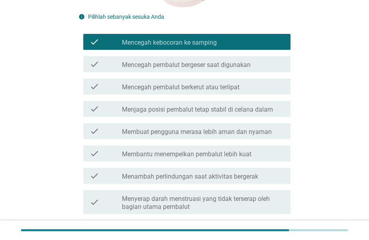
scroll to position [200, 0]
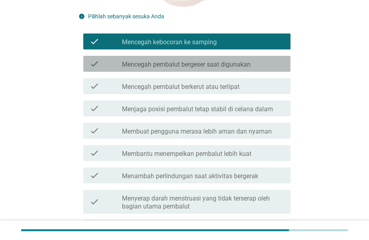
click at [225, 61] on label "Mencegah pembalut bergeser saat digunakan" at bounding box center [186, 65] width 129 height 8
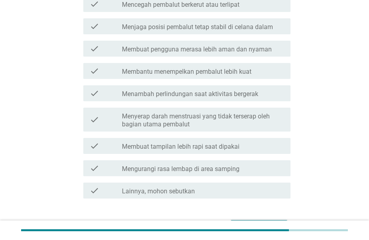
scroll to position [331, 0]
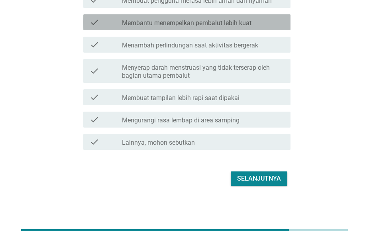
click at [248, 16] on div "check check_box_outline_blank Membantu menempelkan pembalut lebih kuat" at bounding box center [186, 22] width 207 height 16
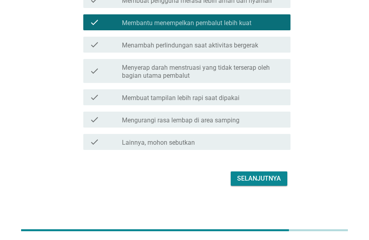
click at [258, 176] on div "Selanjutnya" at bounding box center [259, 179] width 44 height 10
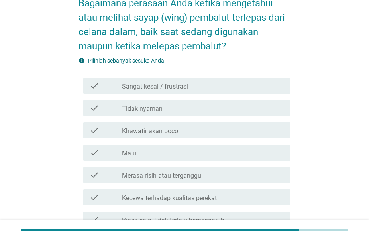
scroll to position [60, 0]
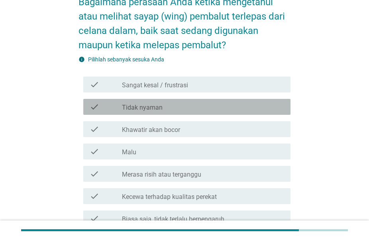
click at [196, 104] on div "check_box_outline_blank Tidak nyaman" at bounding box center [203, 107] width 162 height 10
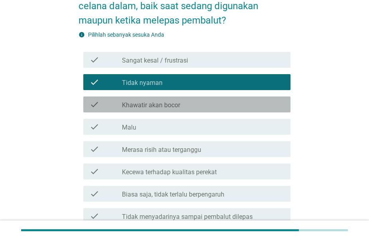
click at [196, 104] on div "check_box_outline_blank Khawatir akan bocor" at bounding box center [203, 105] width 162 height 10
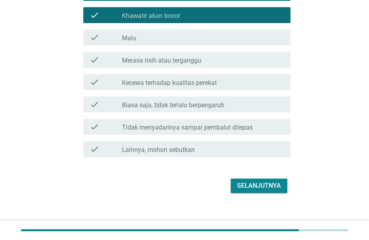
scroll to position [174, 0]
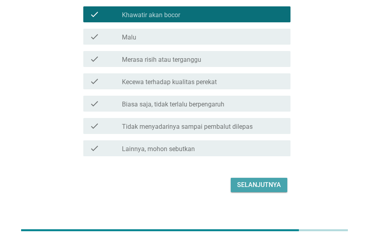
click at [266, 180] on div "Selanjutnya" at bounding box center [259, 185] width 44 height 10
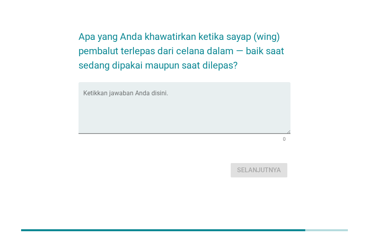
scroll to position [0, 0]
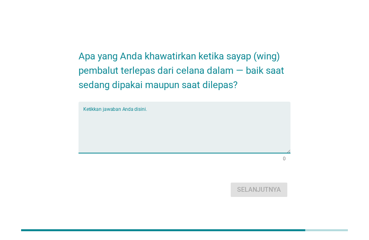
click at [186, 127] on textarea "Ketikkan jawaban Anda disini." at bounding box center [186, 132] width 207 height 42
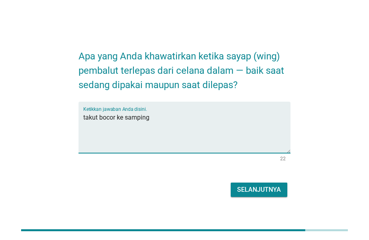
type textarea "takut bocor ke samping"
click at [254, 191] on div "Selanjutnya" at bounding box center [259, 190] width 44 height 10
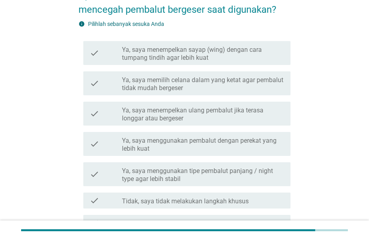
scroll to position [78, 0]
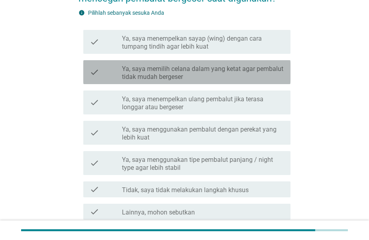
click at [216, 83] on div "check check_box_outline_blank Ya, saya memilih celana dalam yang ketat agar pem…" at bounding box center [186, 72] width 207 height 24
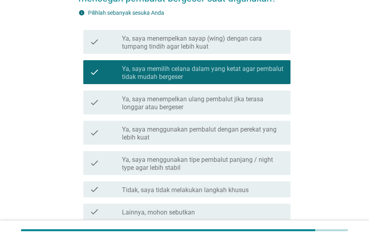
scroll to position [147, 0]
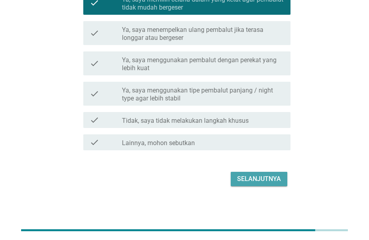
click at [251, 182] on div "Selanjutnya" at bounding box center [259, 179] width 44 height 10
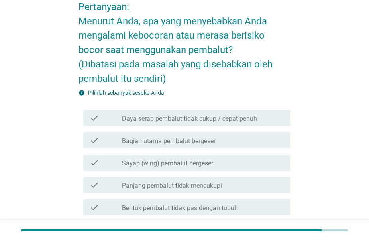
scroll to position [105, 0]
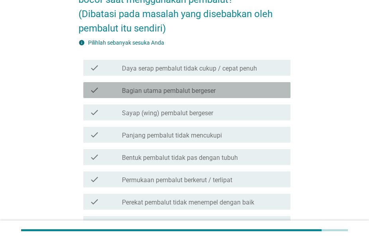
click at [215, 90] on label "Bagian utama pembalut bergeser" at bounding box center [169, 91] width 94 height 8
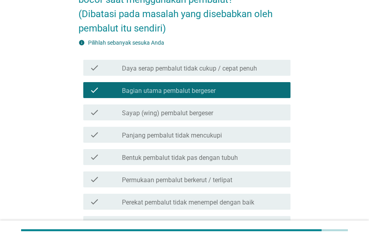
scroll to position [187, 0]
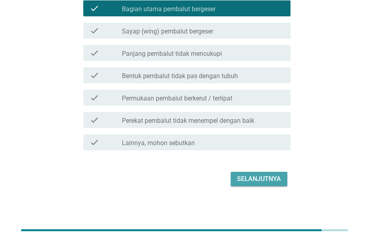
click at [249, 179] on div "Selanjutnya" at bounding box center [259, 179] width 44 height 10
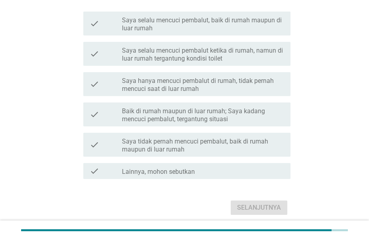
scroll to position [125, 0]
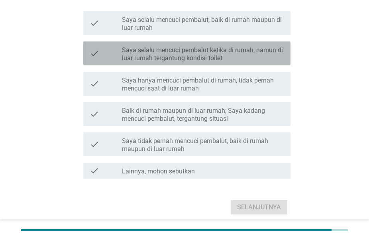
click at [221, 64] on div "check check_box_outline_blank Saya selalu mencuci pembalut ketika di rumah, nam…" at bounding box center [186, 53] width 207 height 24
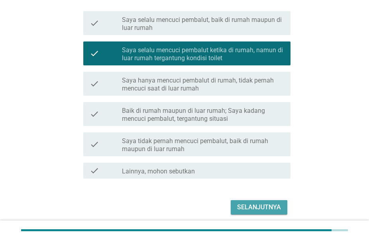
click at [258, 212] on button "Selanjutnya" at bounding box center [259, 207] width 57 height 14
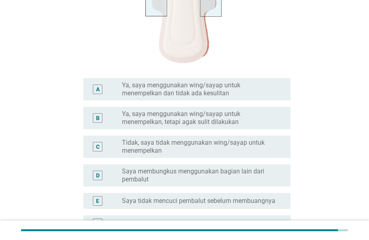
scroll to position [187, 0]
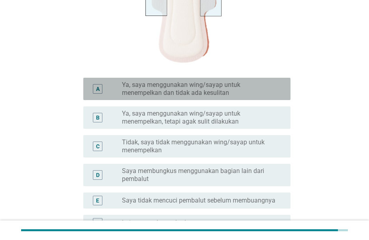
click at [181, 98] on div "A radio_button_unchecked Ya, saya menggunakan wing/sayap untuk menempelkan dan …" at bounding box center [186, 89] width 207 height 22
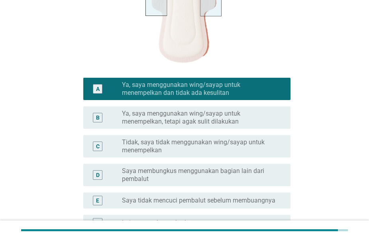
scroll to position [277, 0]
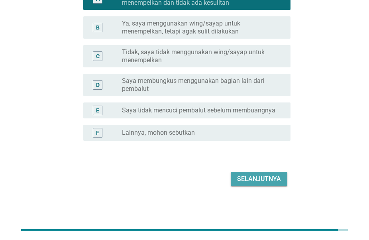
click at [248, 182] on div "Selanjutnya" at bounding box center [259, 179] width 44 height 10
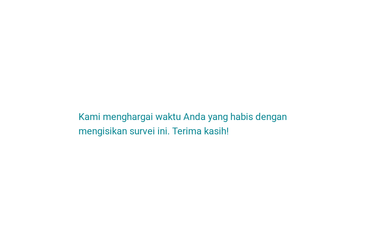
scroll to position [0, 0]
